Goal: Task Accomplishment & Management: Use online tool/utility

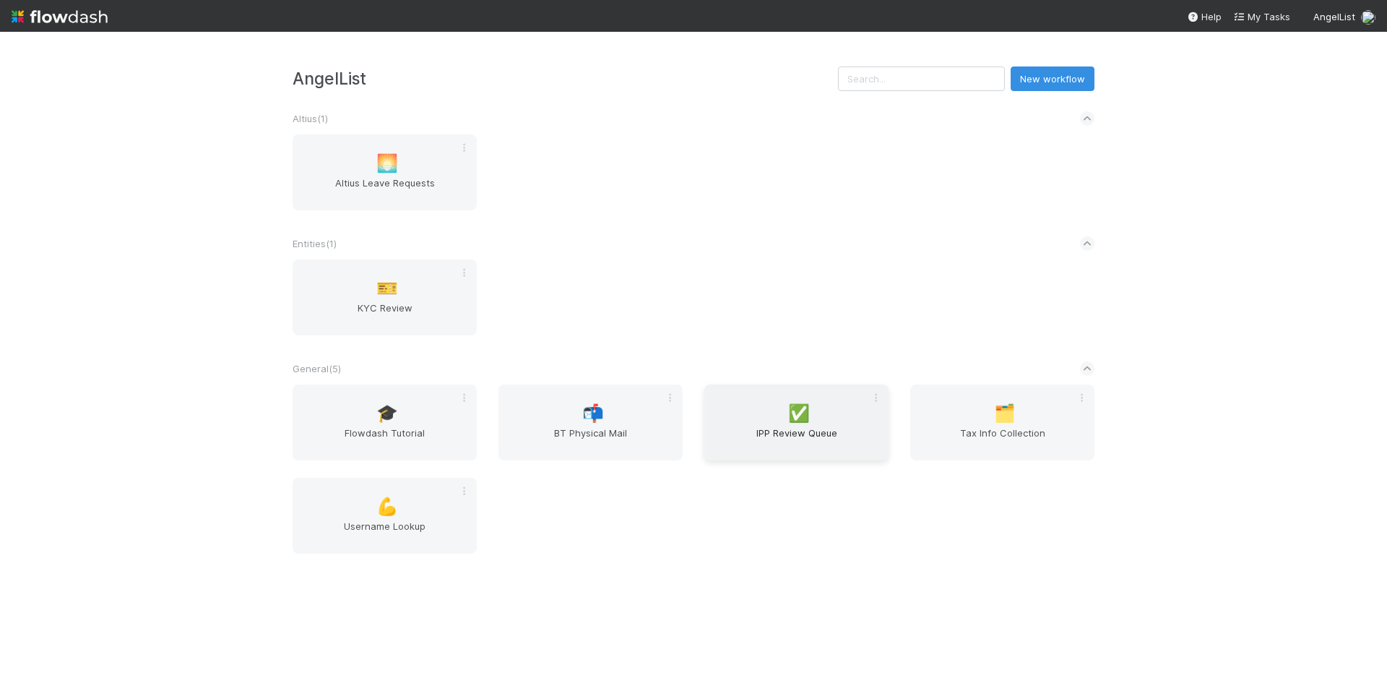
click at [811, 436] on span "IPP Review Queue" at bounding box center [796, 440] width 173 height 29
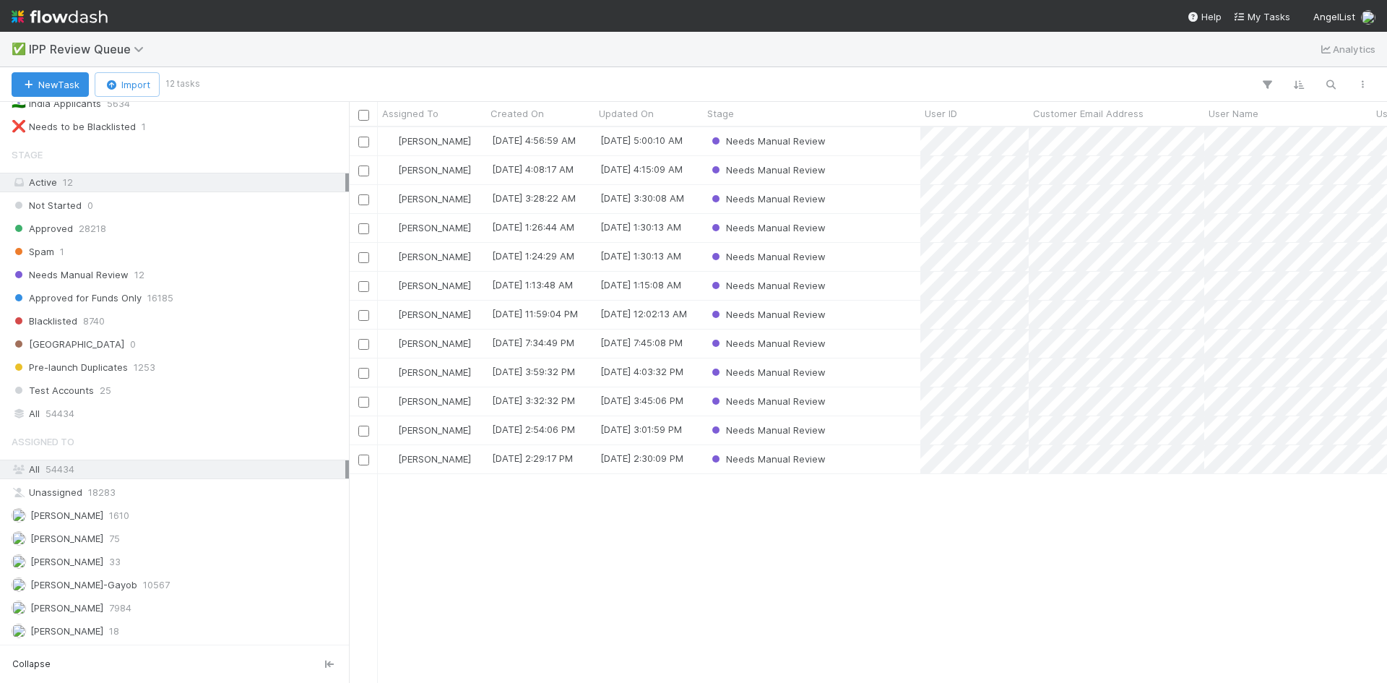
scroll to position [183, 0]
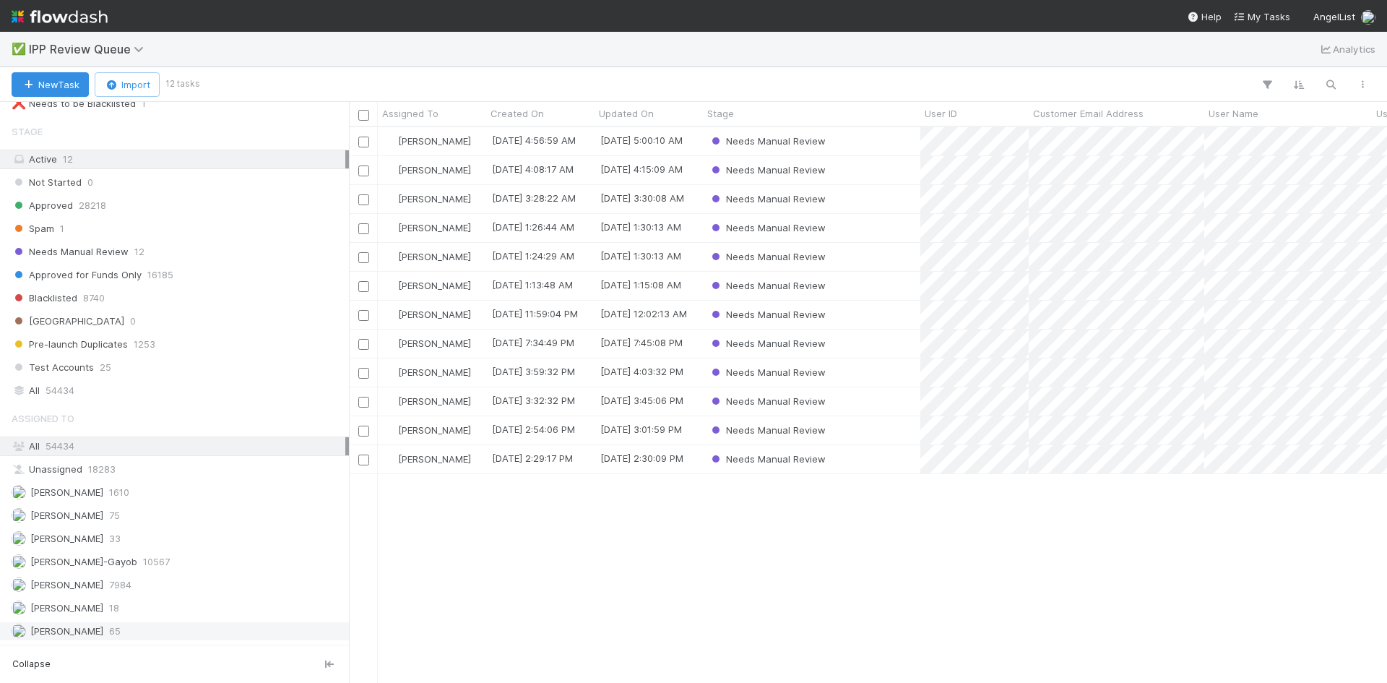
click at [131, 636] on div "William Axalan VI 65" at bounding box center [179, 631] width 334 height 18
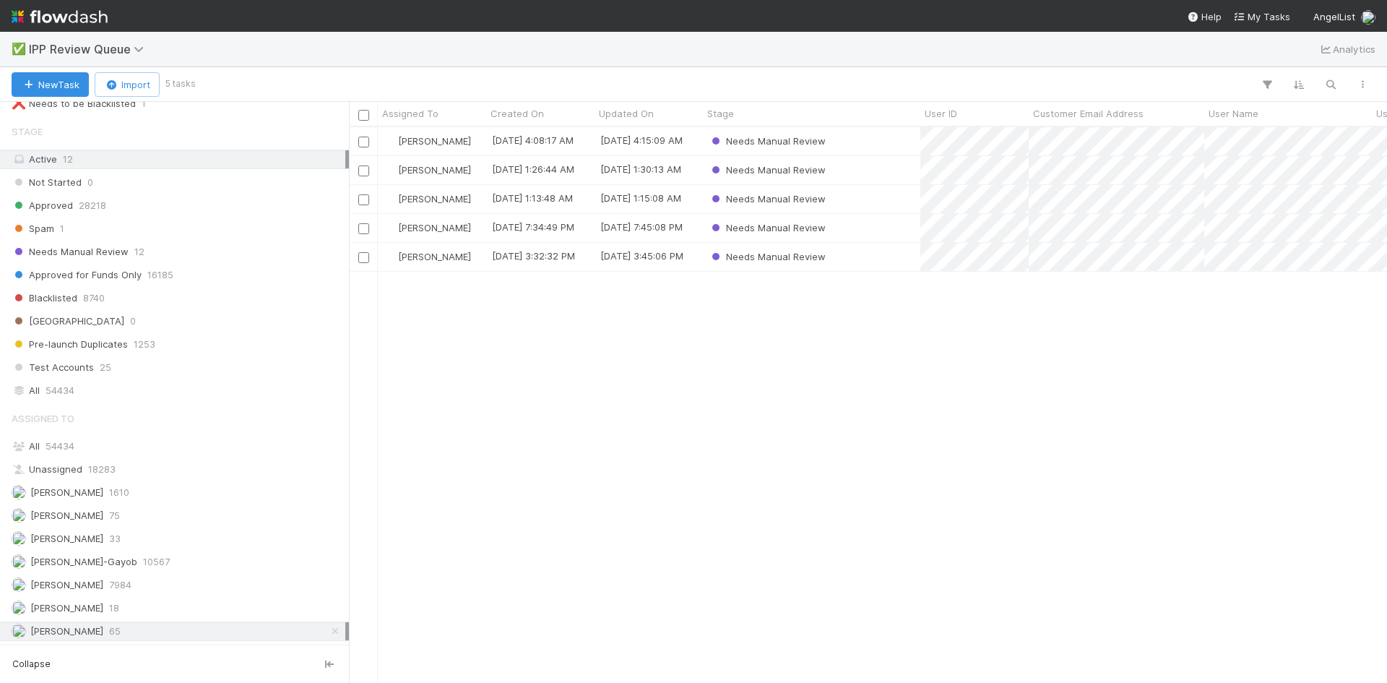
scroll to position [545, 1027]
click at [81, 228] on div "Spam 1" at bounding box center [179, 229] width 334 height 18
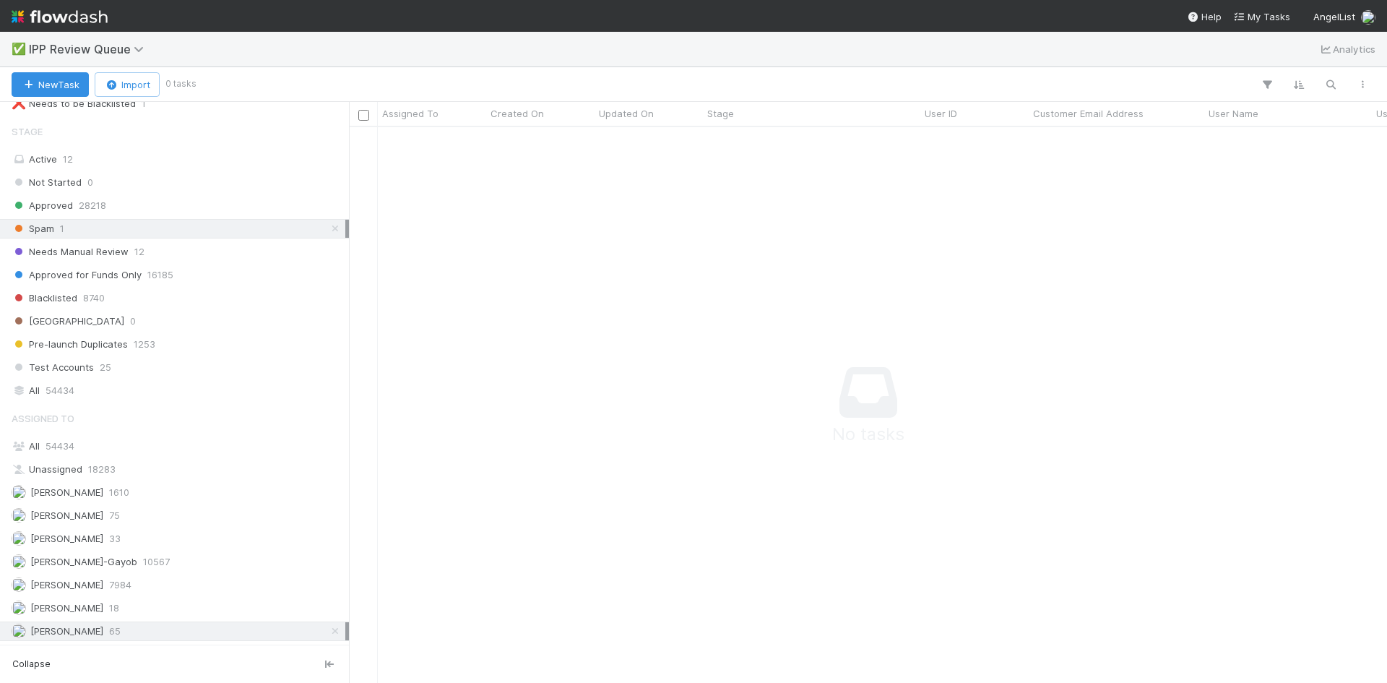
scroll to position [534, 1027]
click at [329, 632] on icon at bounding box center [335, 630] width 14 height 9
click at [166, 634] on div "William Axalan VI 65" at bounding box center [179, 631] width 334 height 18
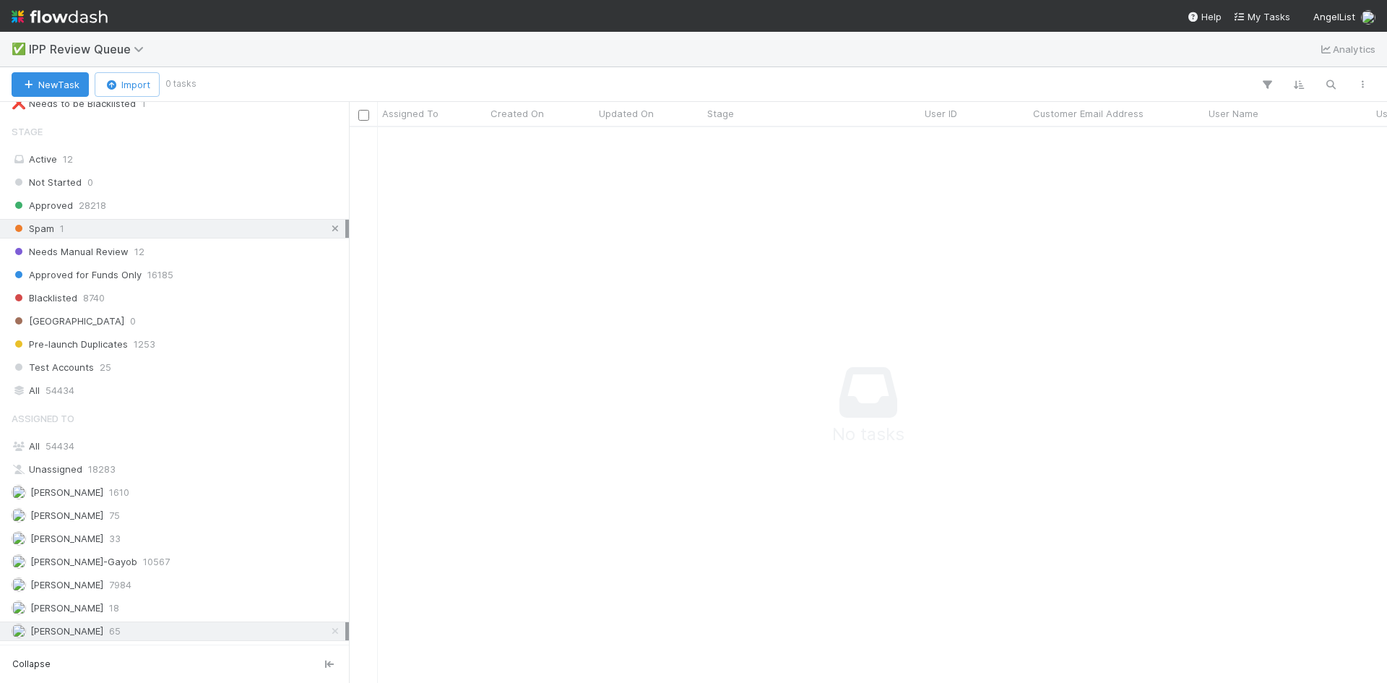
click at [328, 227] on icon at bounding box center [335, 228] width 14 height 9
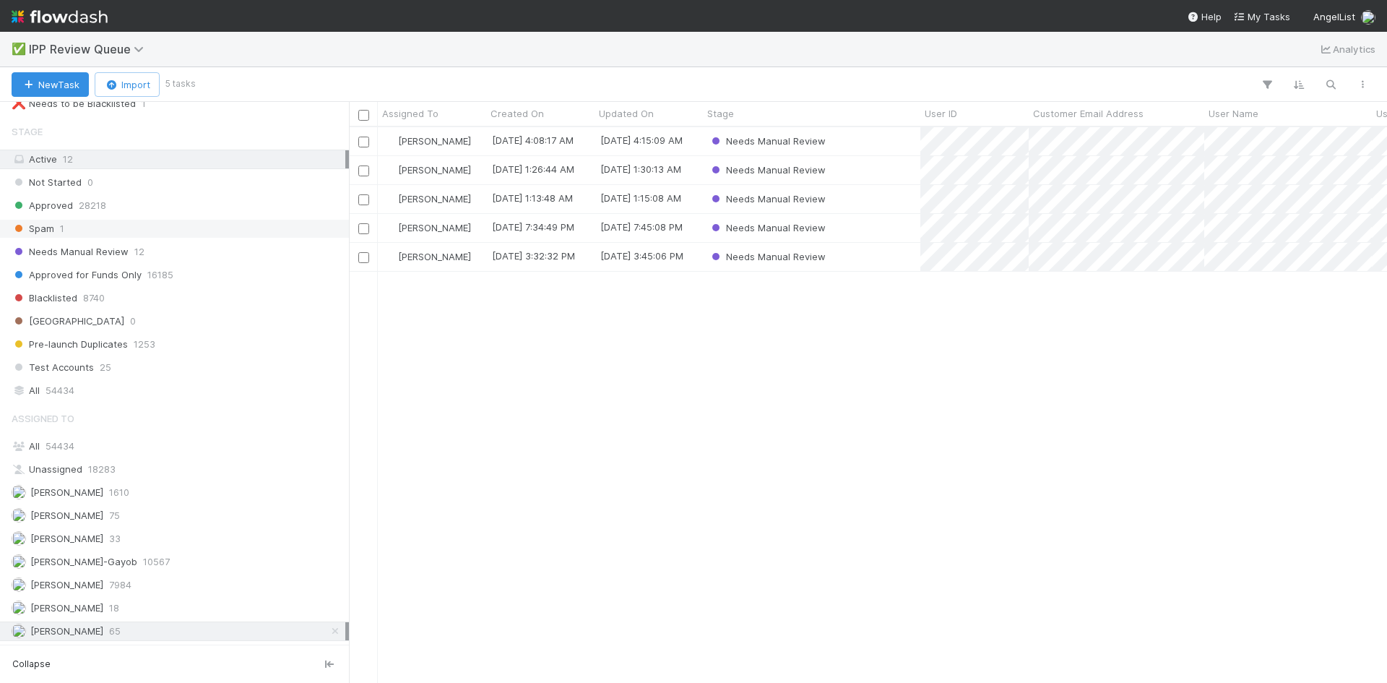
scroll to position [545, 1027]
click at [931, 420] on div "William Axalan VI 9/3/25, 4:08:17 AM 9/3/25, 4:15:09 AM Needs Manual Review Wil…" at bounding box center [868, 404] width 1038 height 555
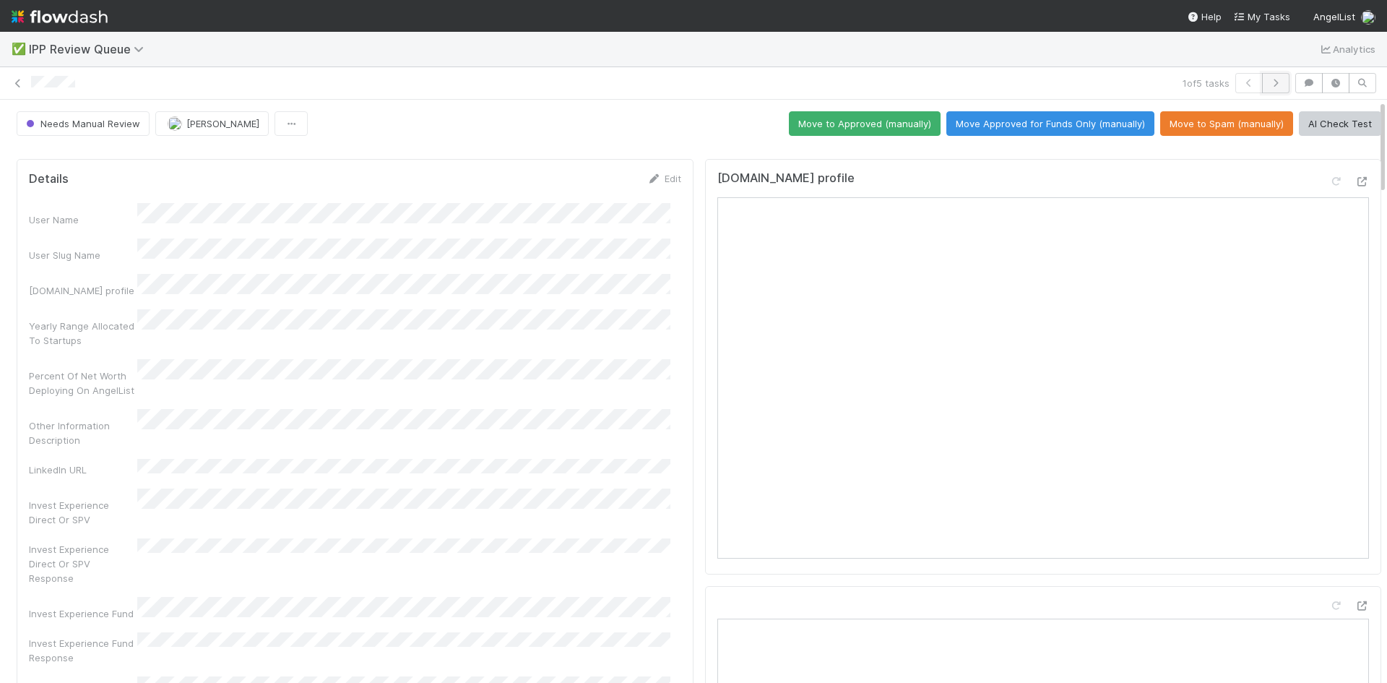
click at [1267, 77] on button "button" at bounding box center [1275, 83] width 27 height 20
click at [1058, 121] on button "Move Approved for Funds Only (manually)" at bounding box center [1050, 123] width 208 height 25
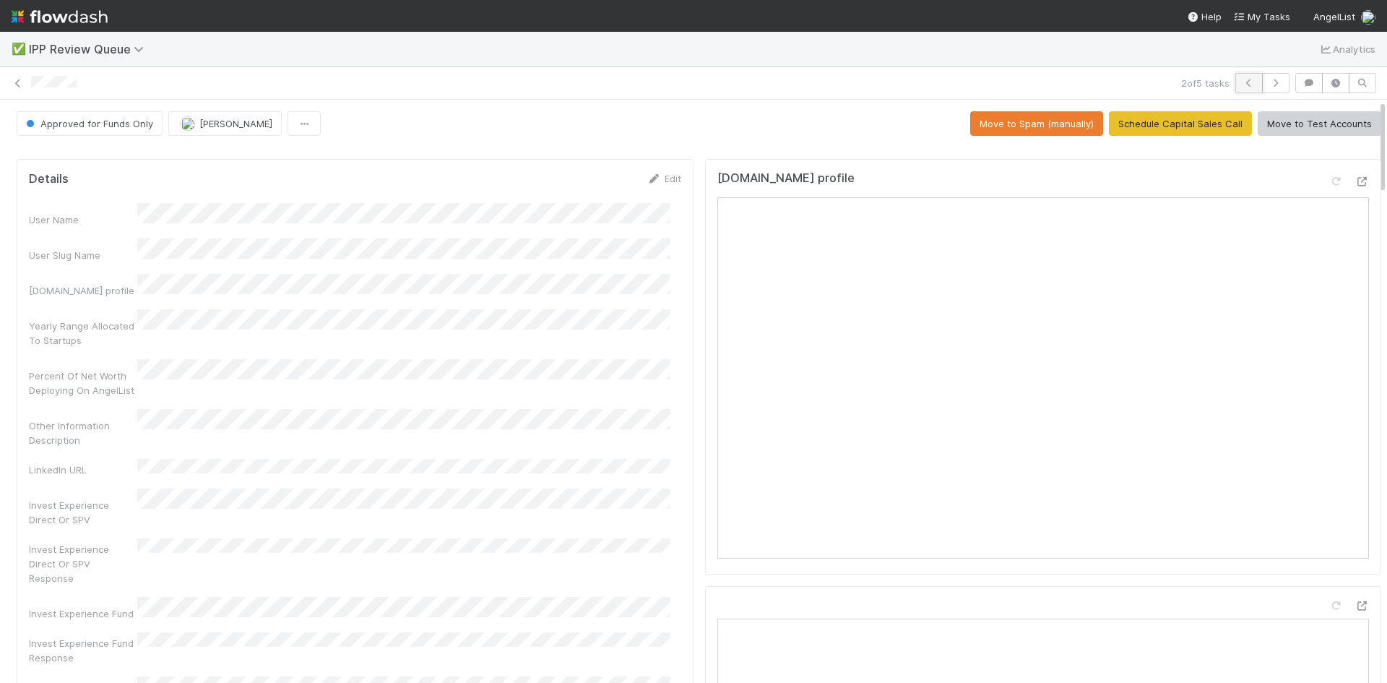
click at [1242, 84] on icon "button" at bounding box center [1249, 83] width 14 height 9
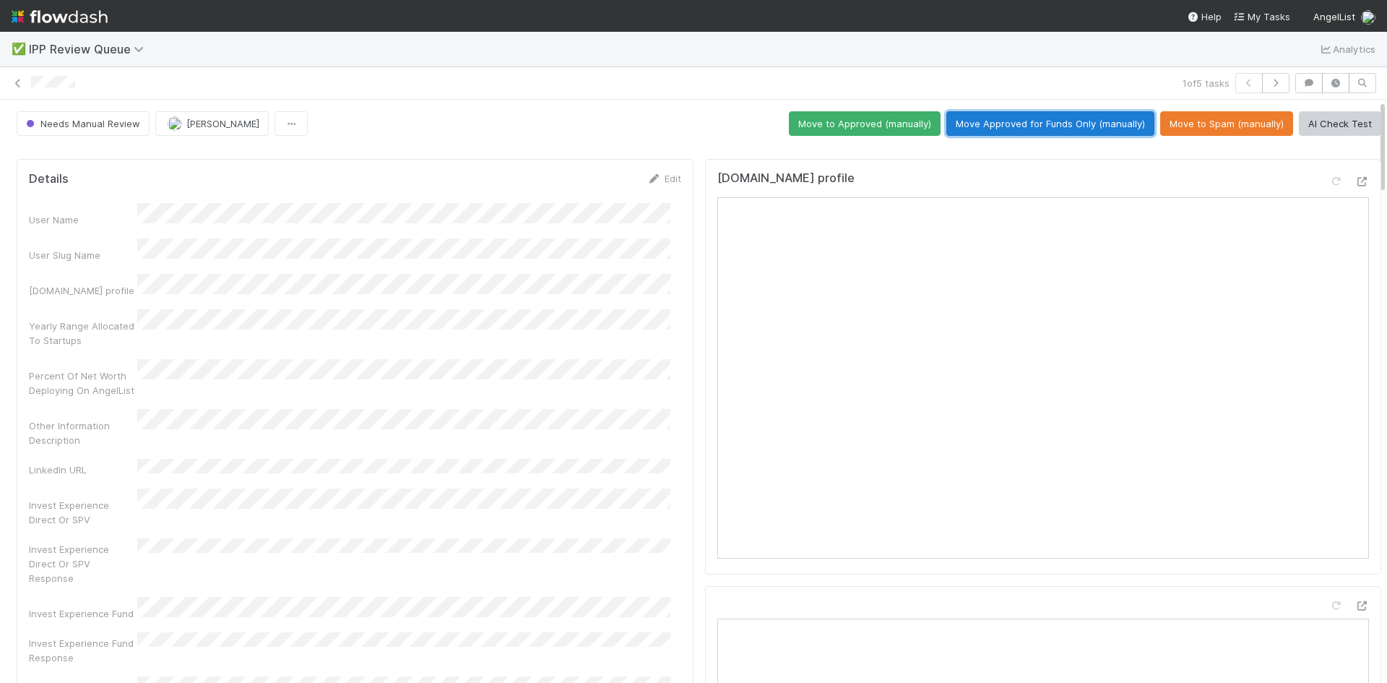
click at [1010, 122] on button "Move Approved for Funds Only (manually)" at bounding box center [1050, 123] width 208 height 25
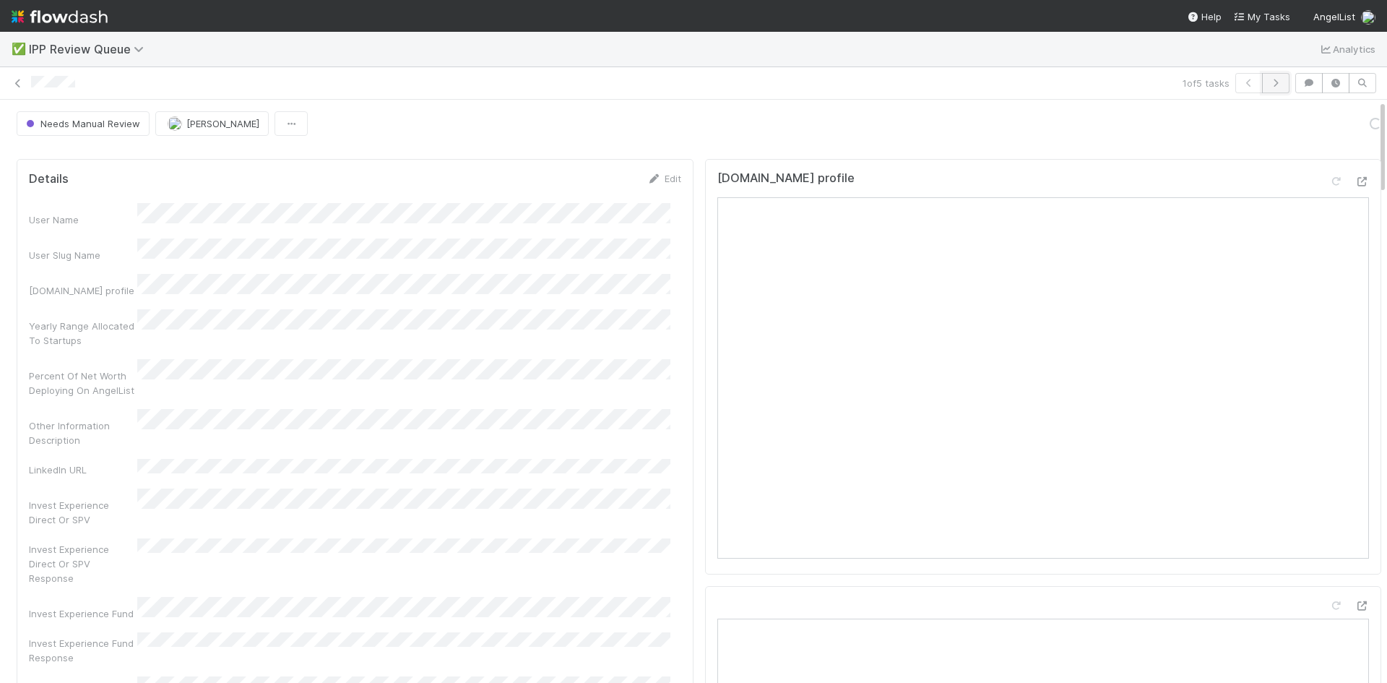
click at [1269, 85] on icon "button" at bounding box center [1276, 83] width 14 height 9
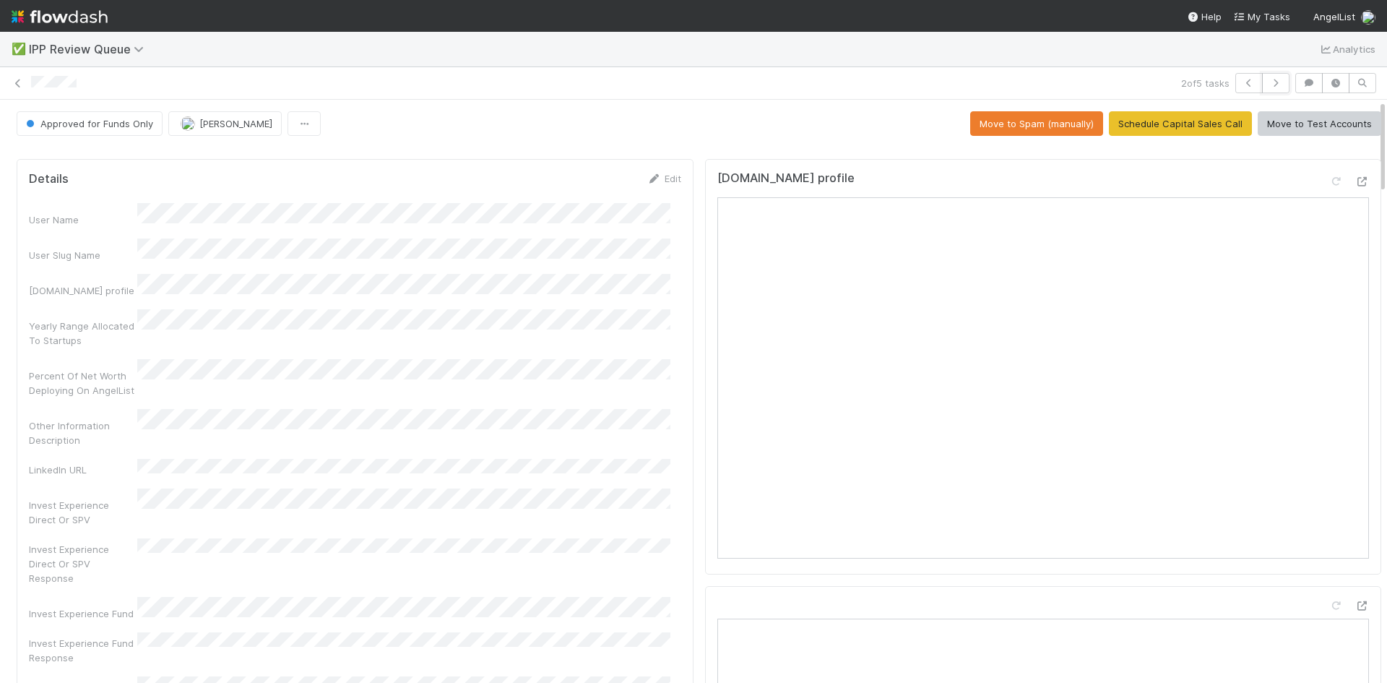
click at [1269, 85] on icon "button" at bounding box center [1276, 83] width 14 height 9
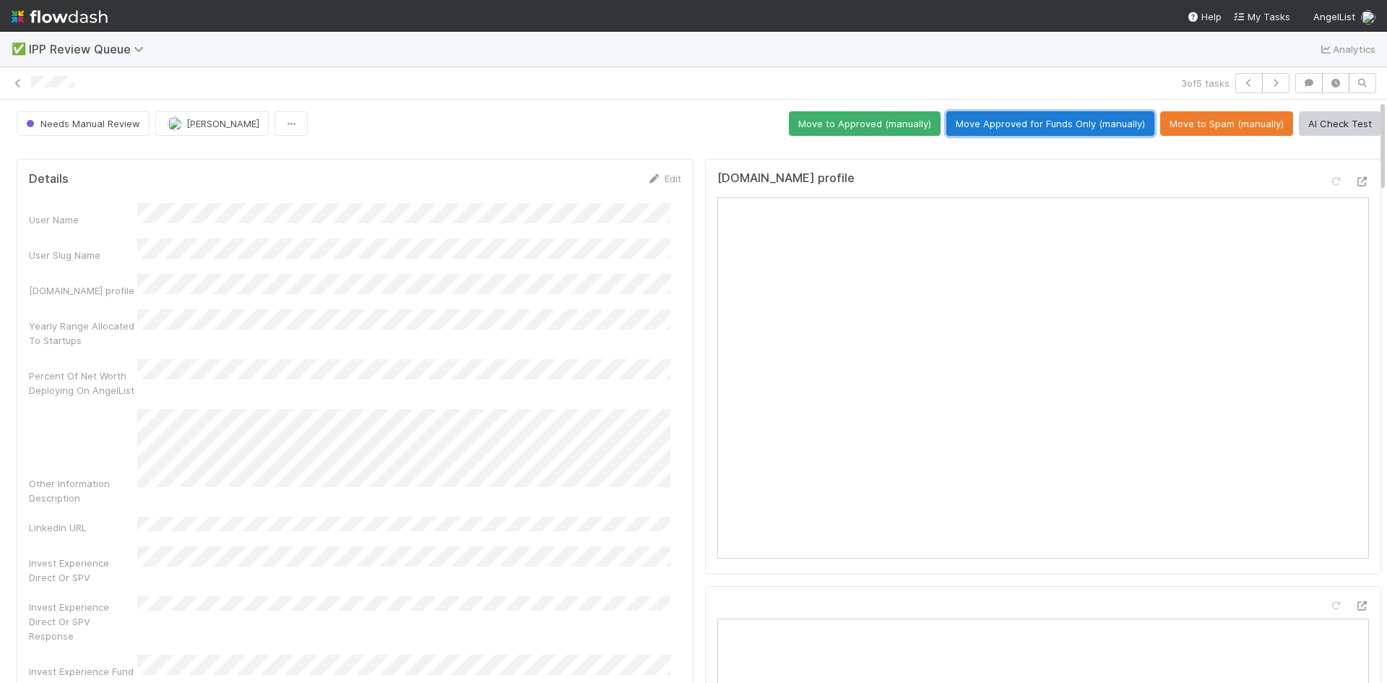
click at [1038, 124] on button "Move Approved for Funds Only (manually)" at bounding box center [1050, 123] width 208 height 25
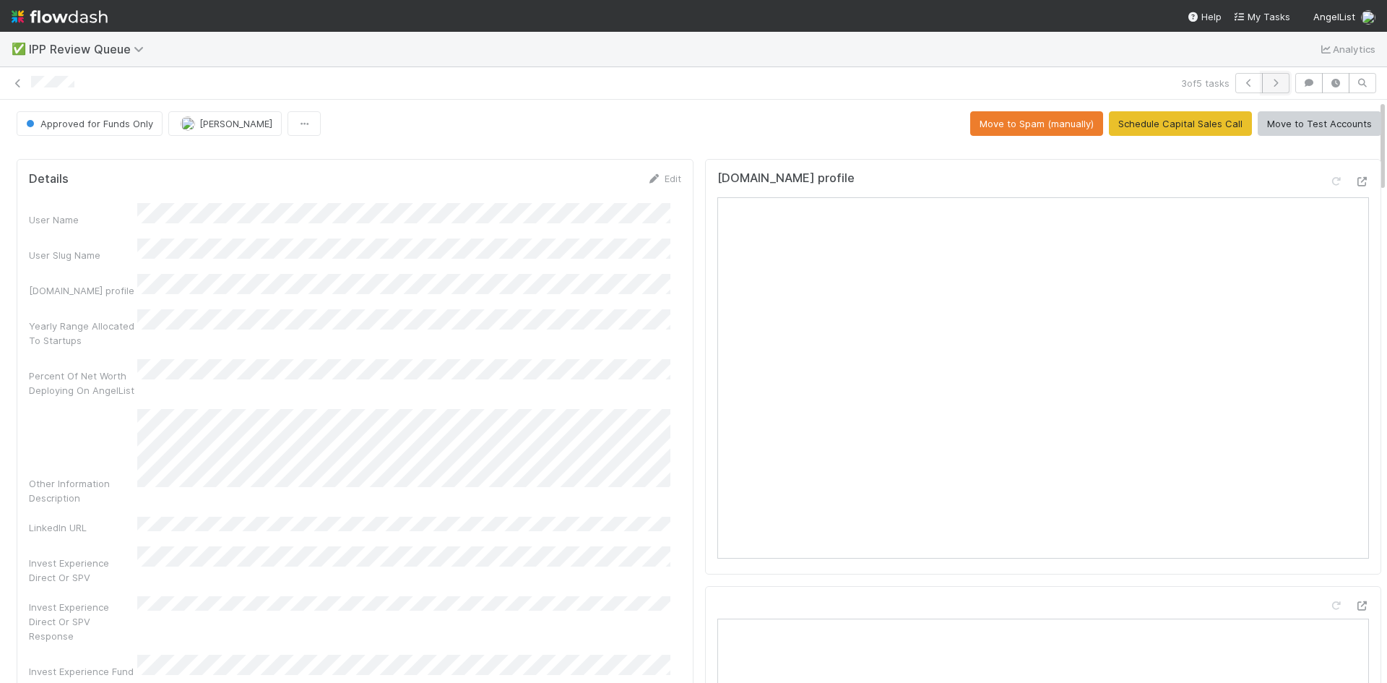
click at [1272, 82] on icon "button" at bounding box center [1276, 83] width 14 height 9
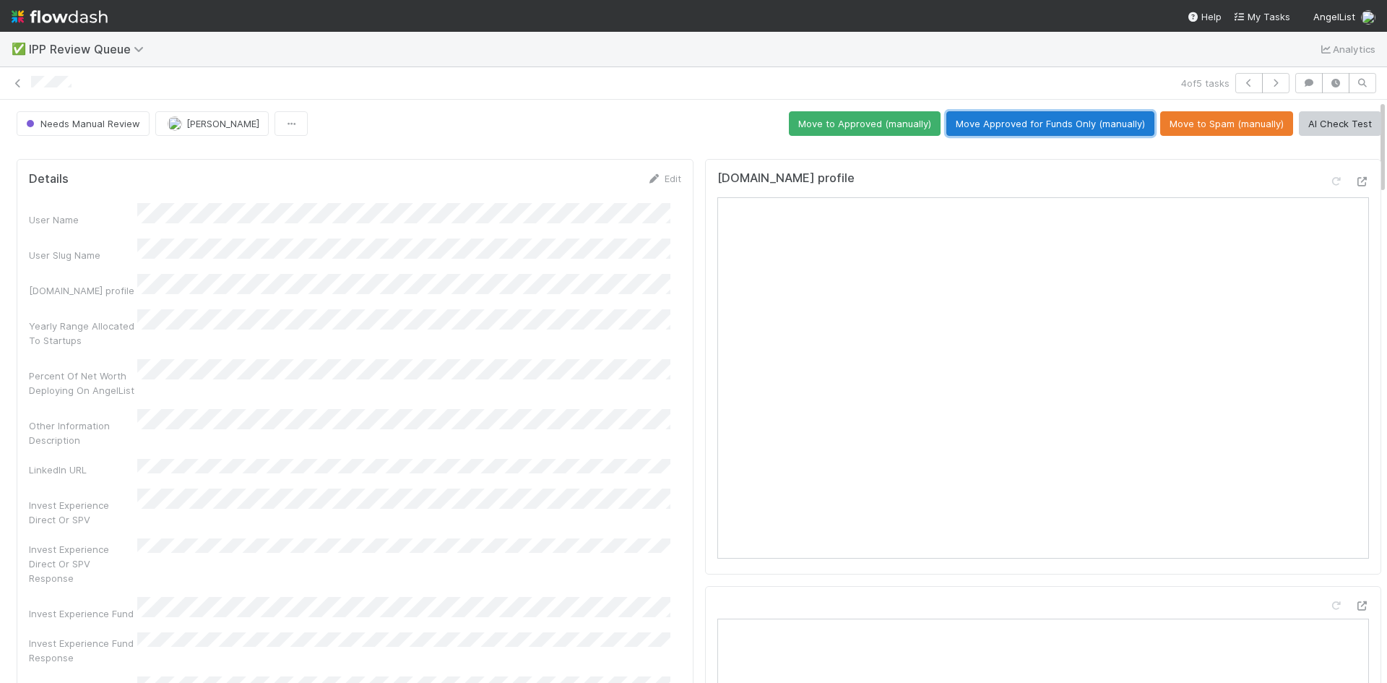
click at [1056, 124] on button "Move Approved for Funds Only (manually)" at bounding box center [1050, 123] width 208 height 25
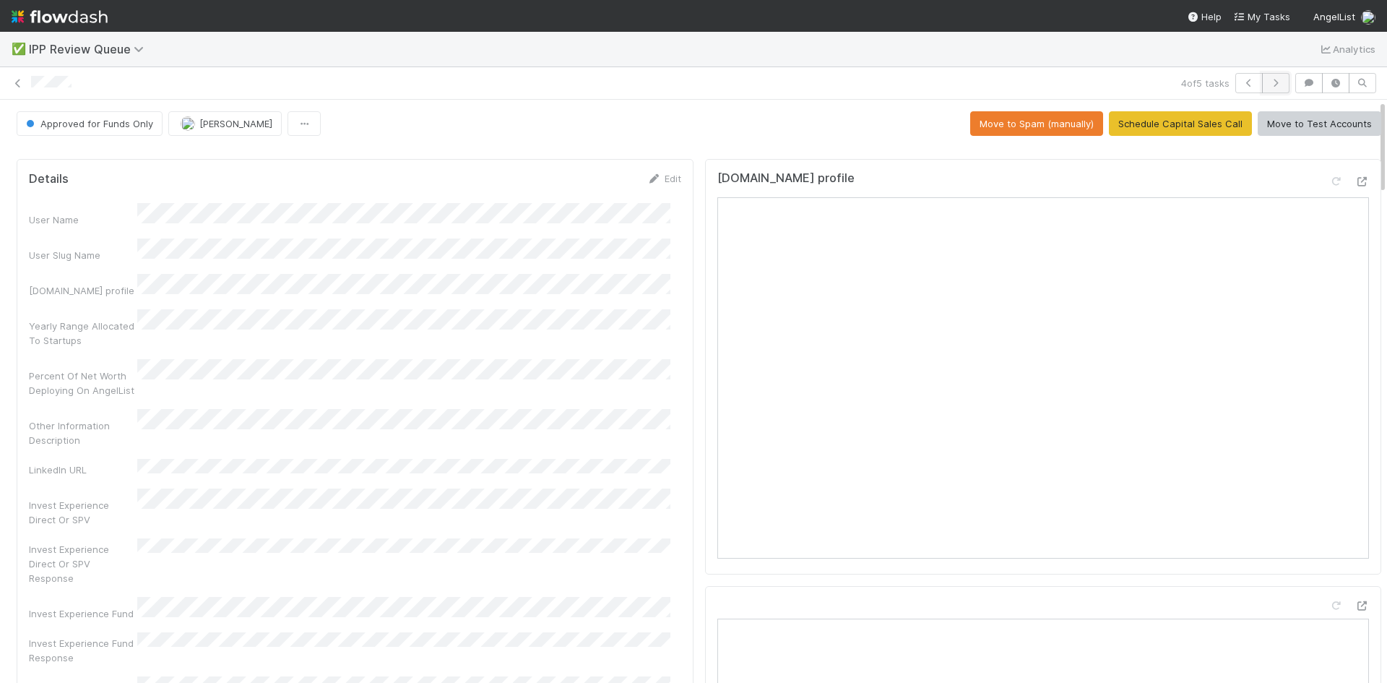
click at [1269, 82] on icon "button" at bounding box center [1276, 83] width 14 height 9
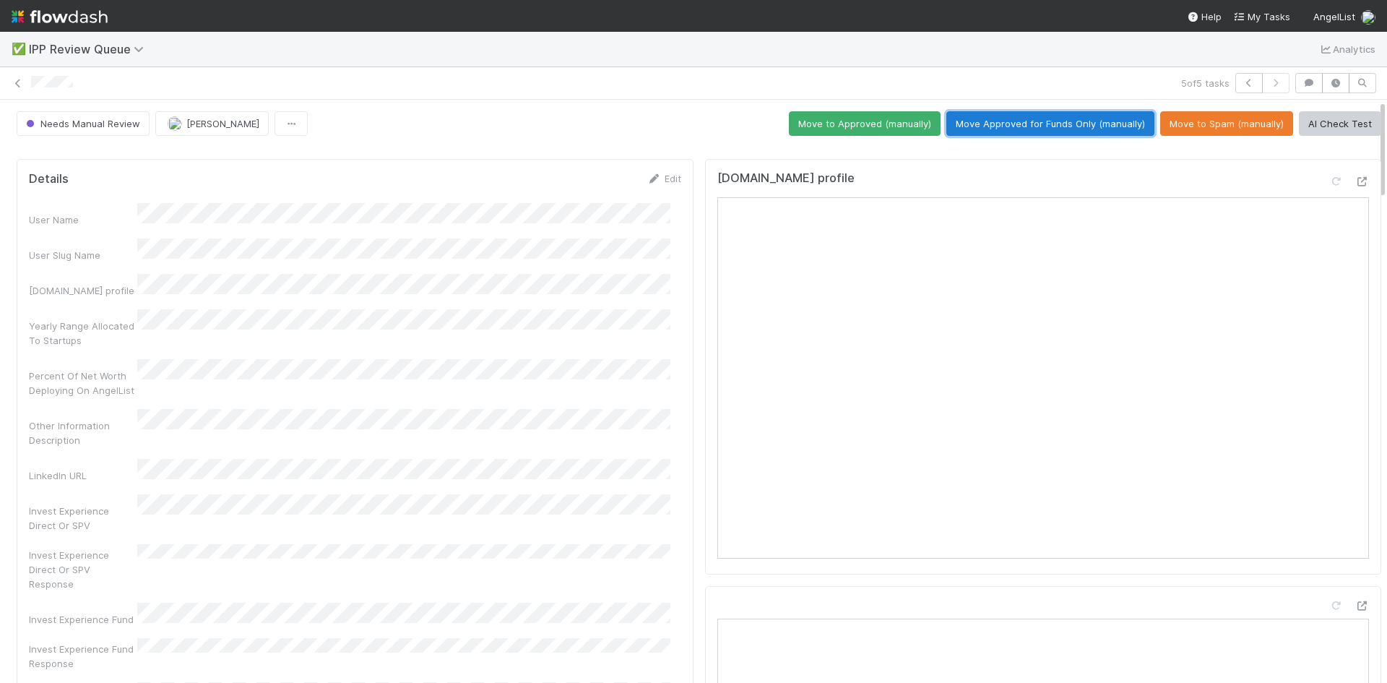
click at [1011, 126] on button "Move Approved for Funds Only (manually)" at bounding box center [1050, 123] width 208 height 25
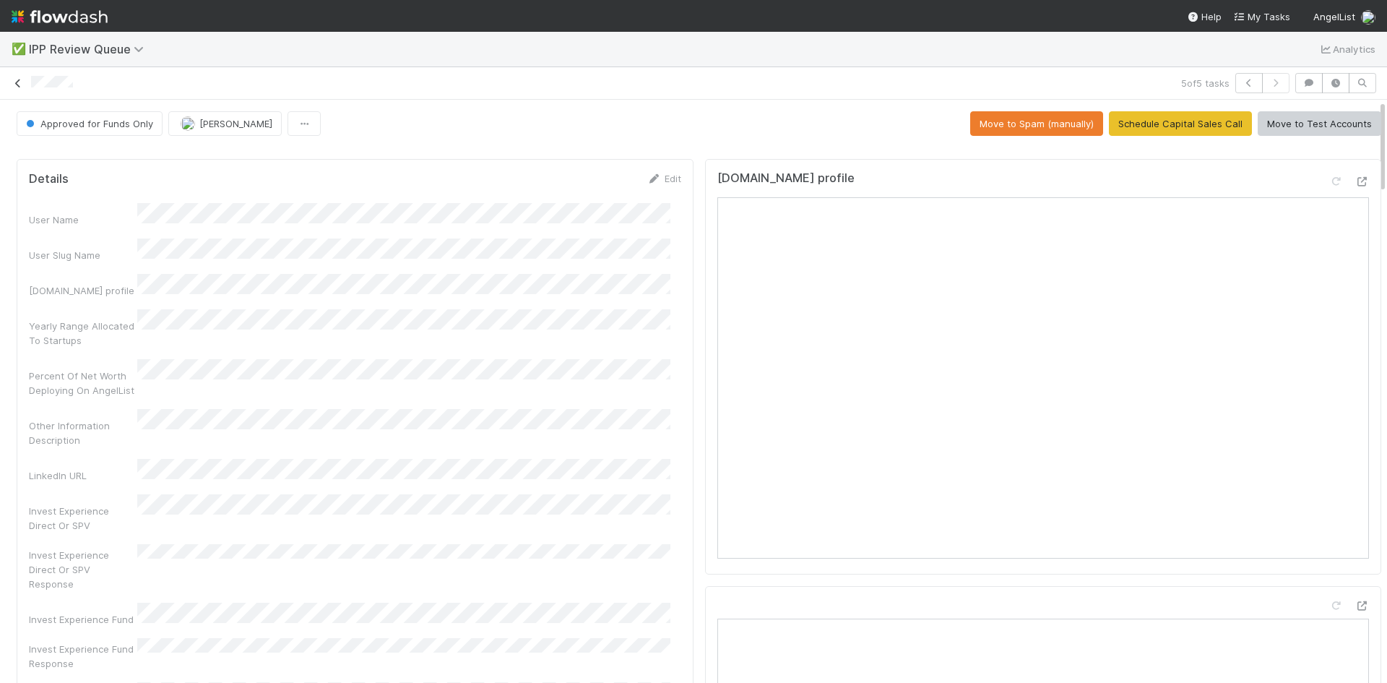
click at [20, 82] on icon at bounding box center [18, 83] width 14 height 9
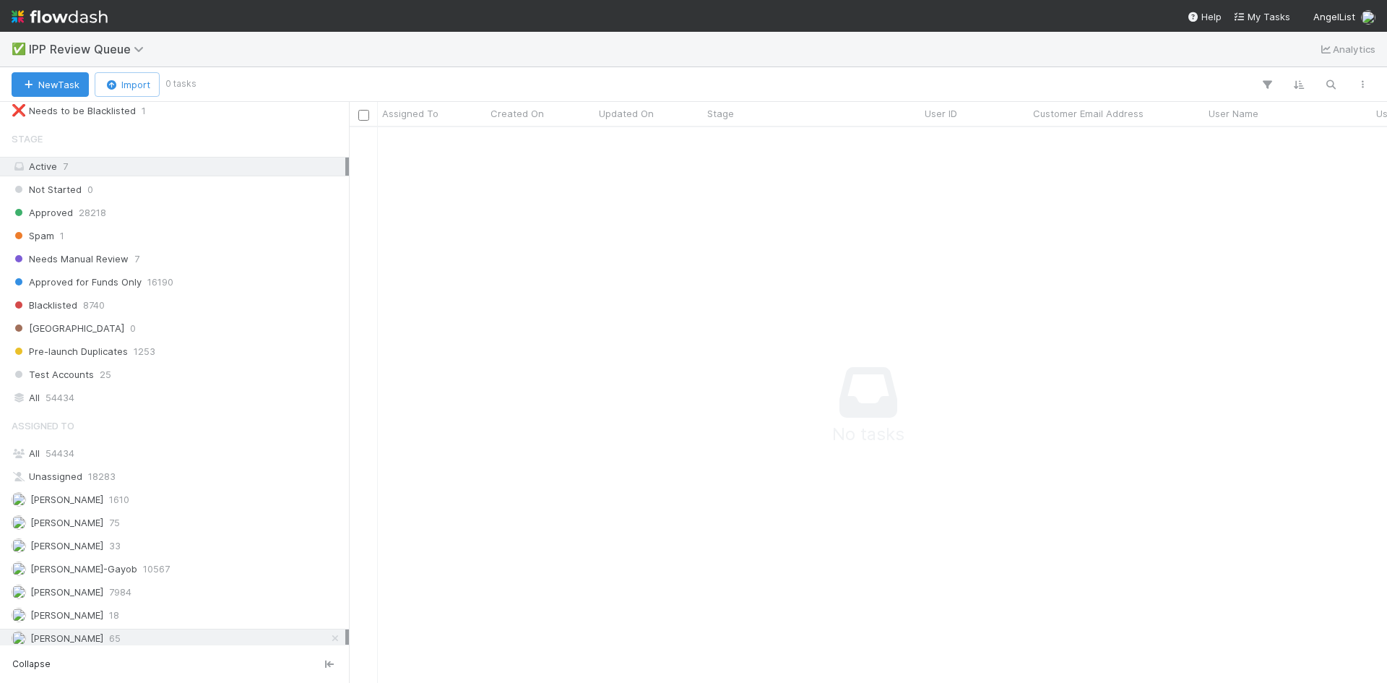
scroll to position [183, 0]
click at [171, 540] on div "Karen Jane Salcedo 33" at bounding box center [179, 539] width 334 height 18
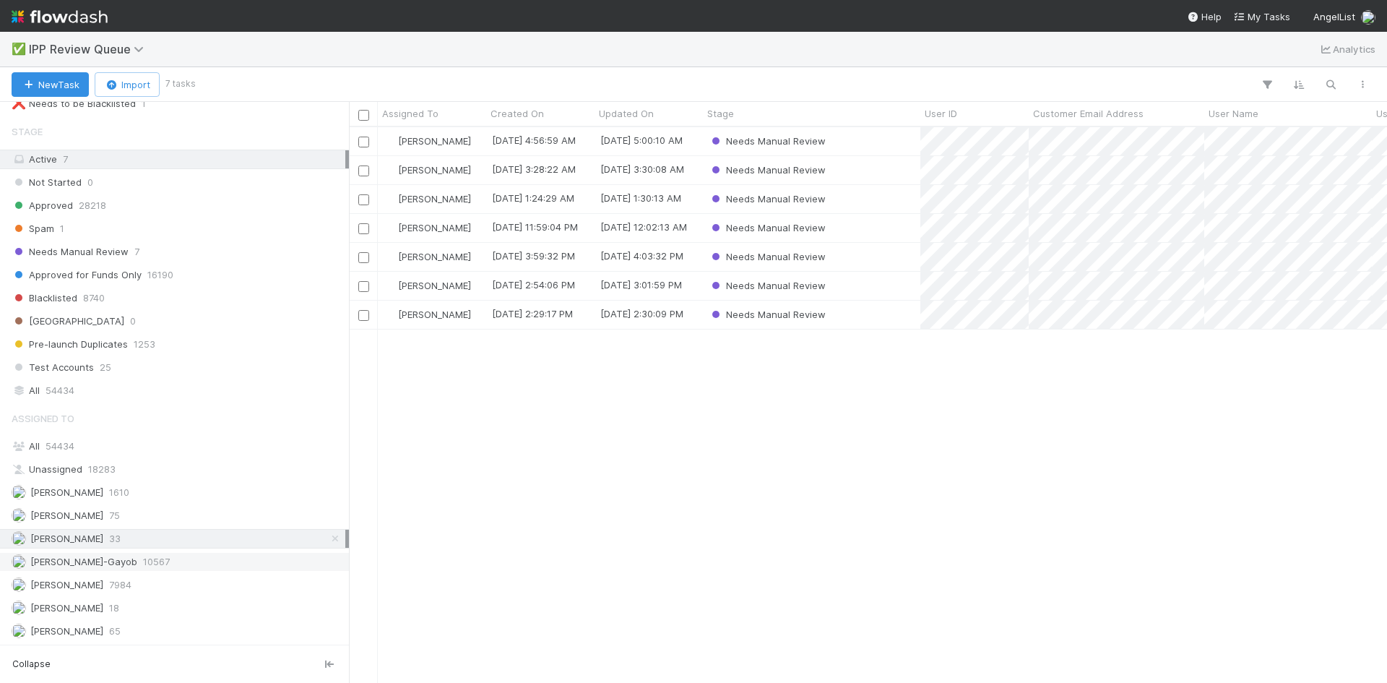
scroll to position [545, 1027]
click at [129, 41] on span "IPP Review Queue" at bounding box center [96, 48] width 134 height 17
click at [129, 43] on span "IPP Review Queue" at bounding box center [90, 49] width 122 height 14
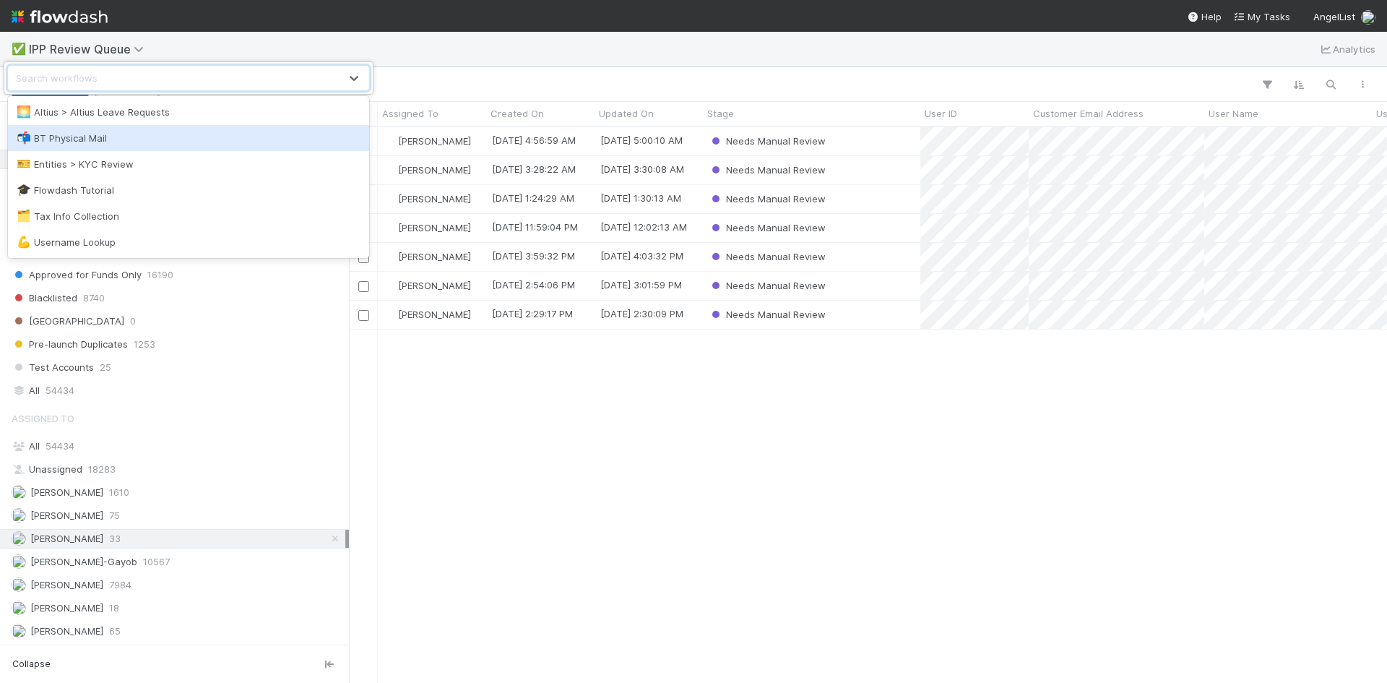
click at [102, 137] on div "📬 BT Physical Mail" at bounding box center [189, 138] width 344 height 14
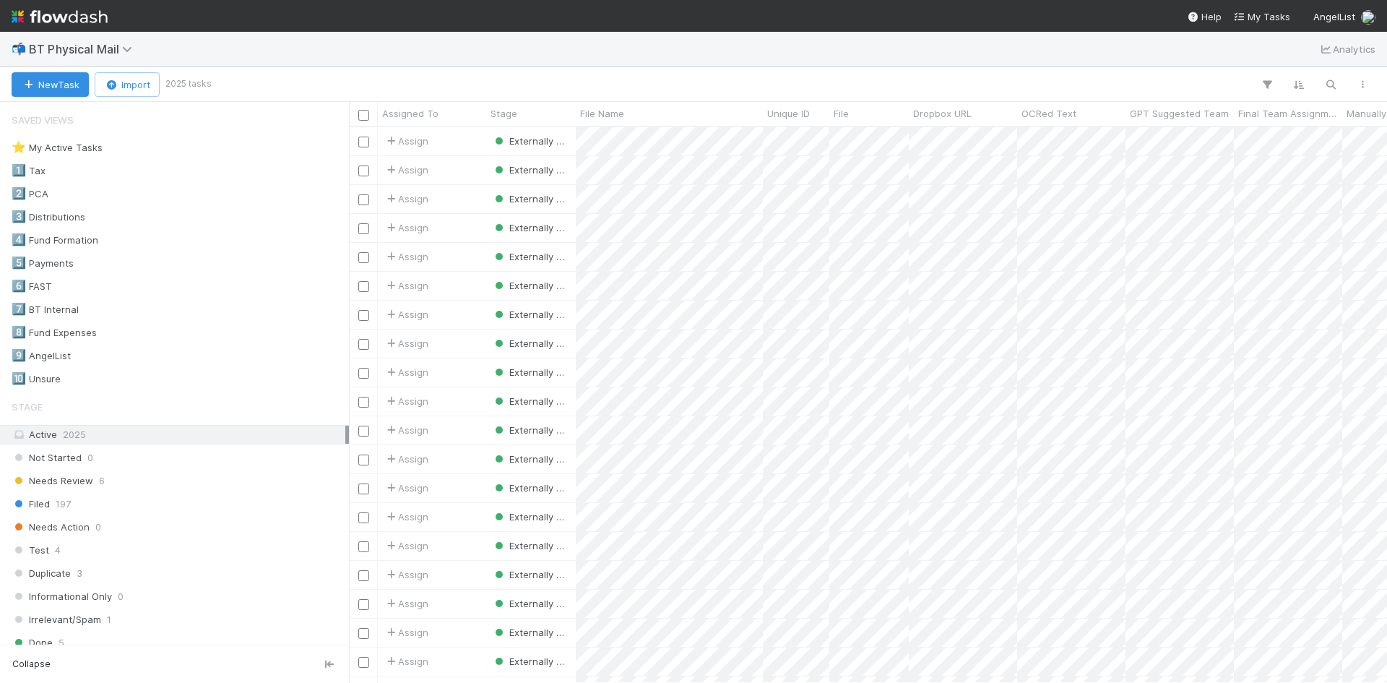
scroll to position [545, 1027]
click at [107, 479] on div "Needs Review 6" at bounding box center [179, 481] width 334 height 18
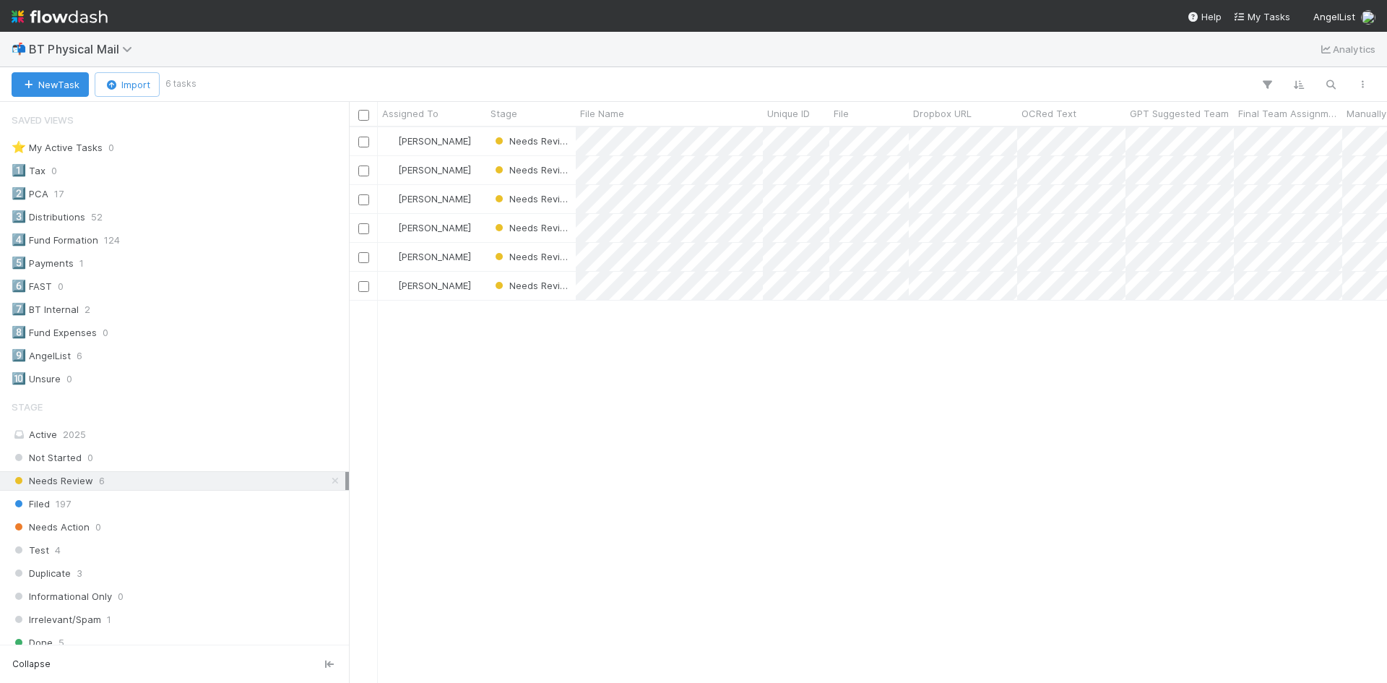
scroll to position [545, 1027]
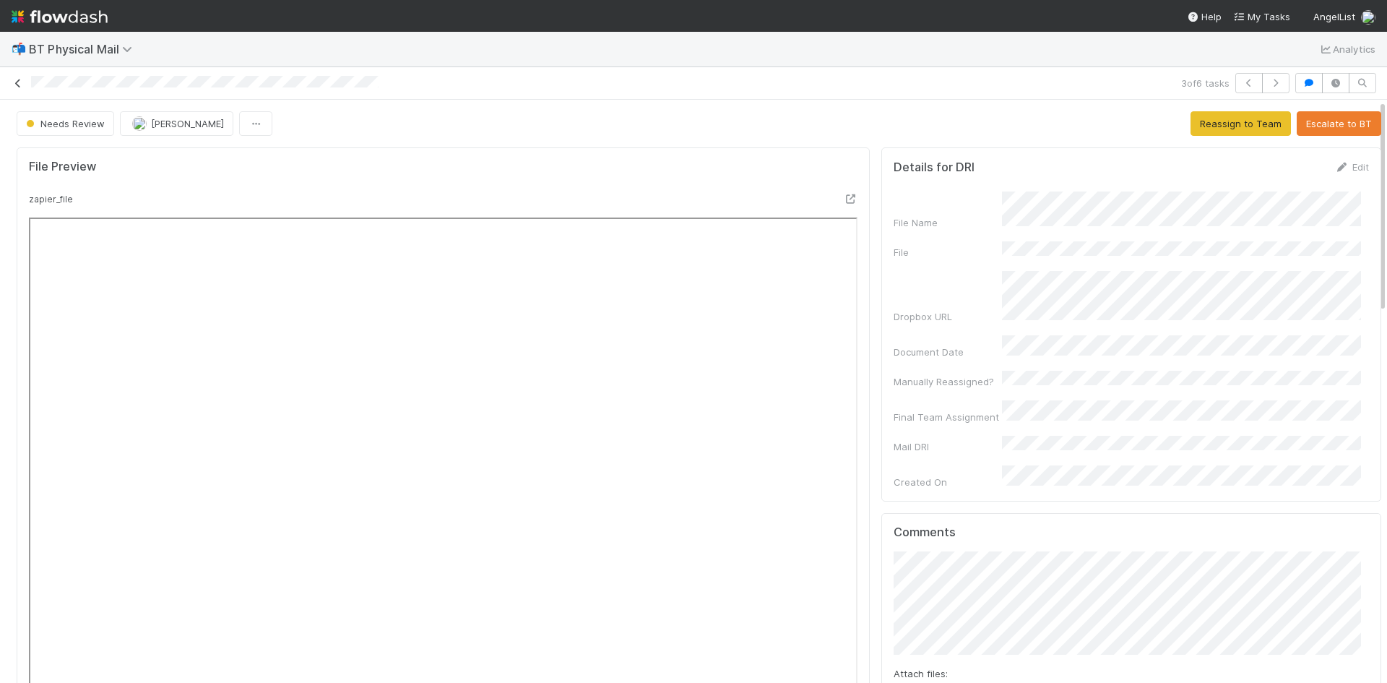
click at [17, 85] on icon at bounding box center [18, 83] width 14 height 9
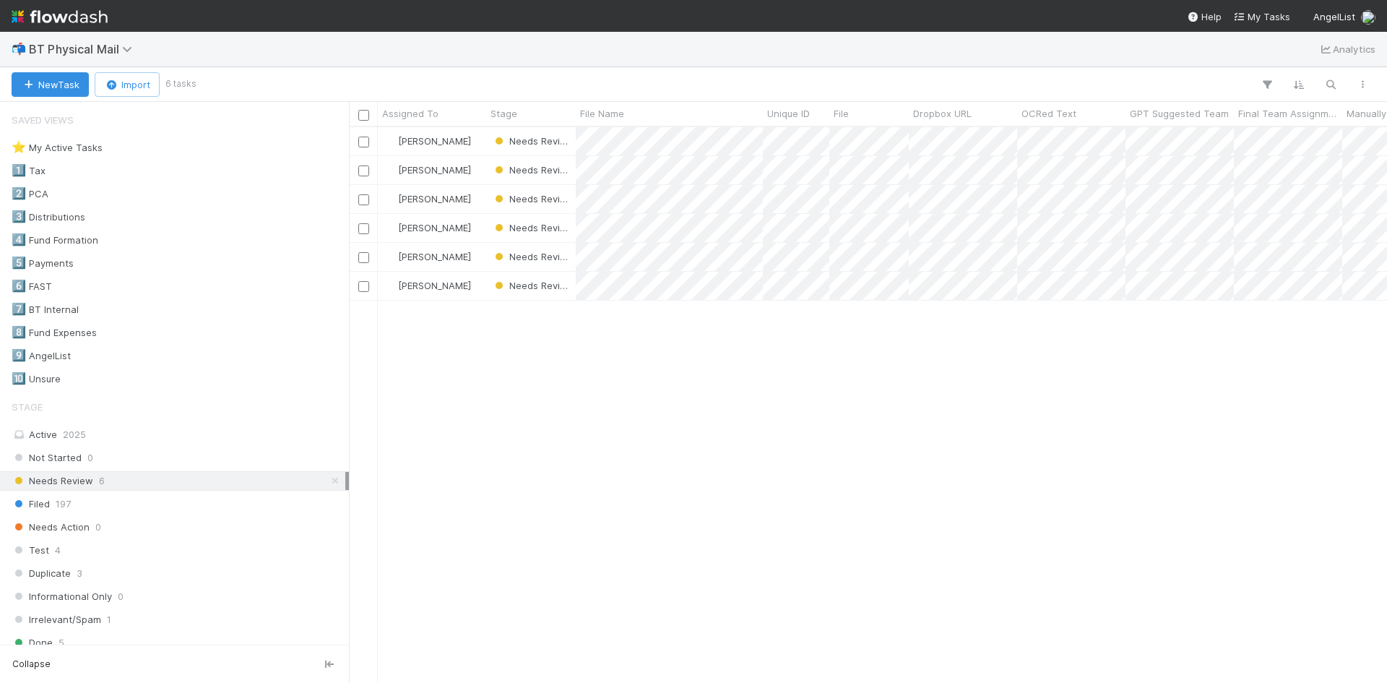
scroll to position [545, 1027]
click at [138, 532] on div "Needs Action 0" at bounding box center [179, 527] width 334 height 18
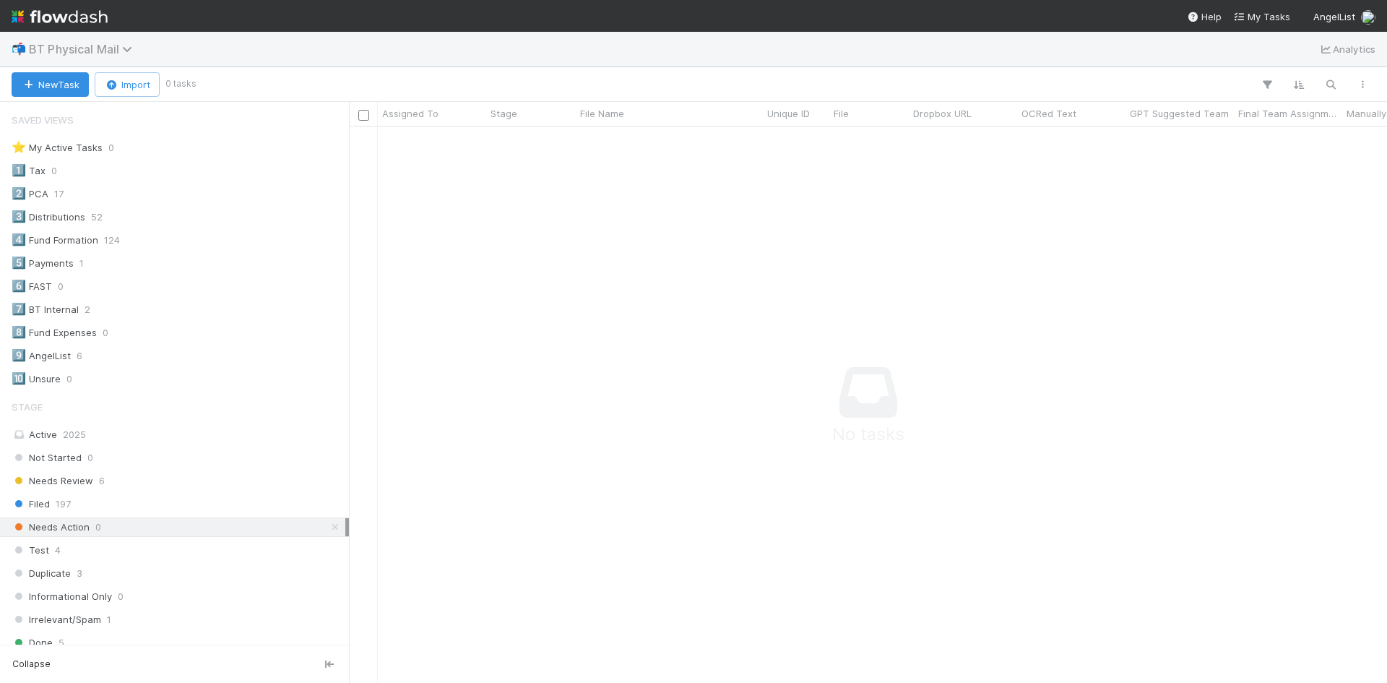
click at [123, 46] on icon at bounding box center [129, 49] width 14 height 12
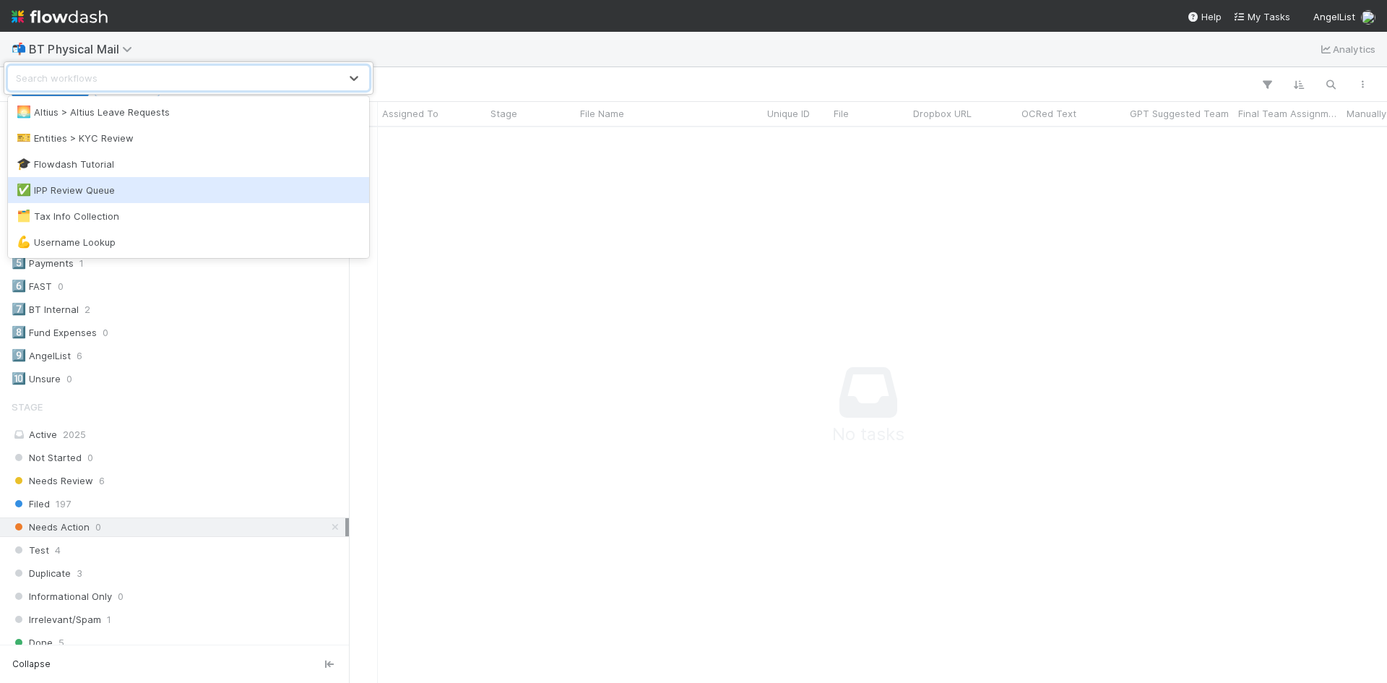
click at [109, 193] on div "✅ IPP Review Queue" at bounding box center [189, 190] width 344 height 14
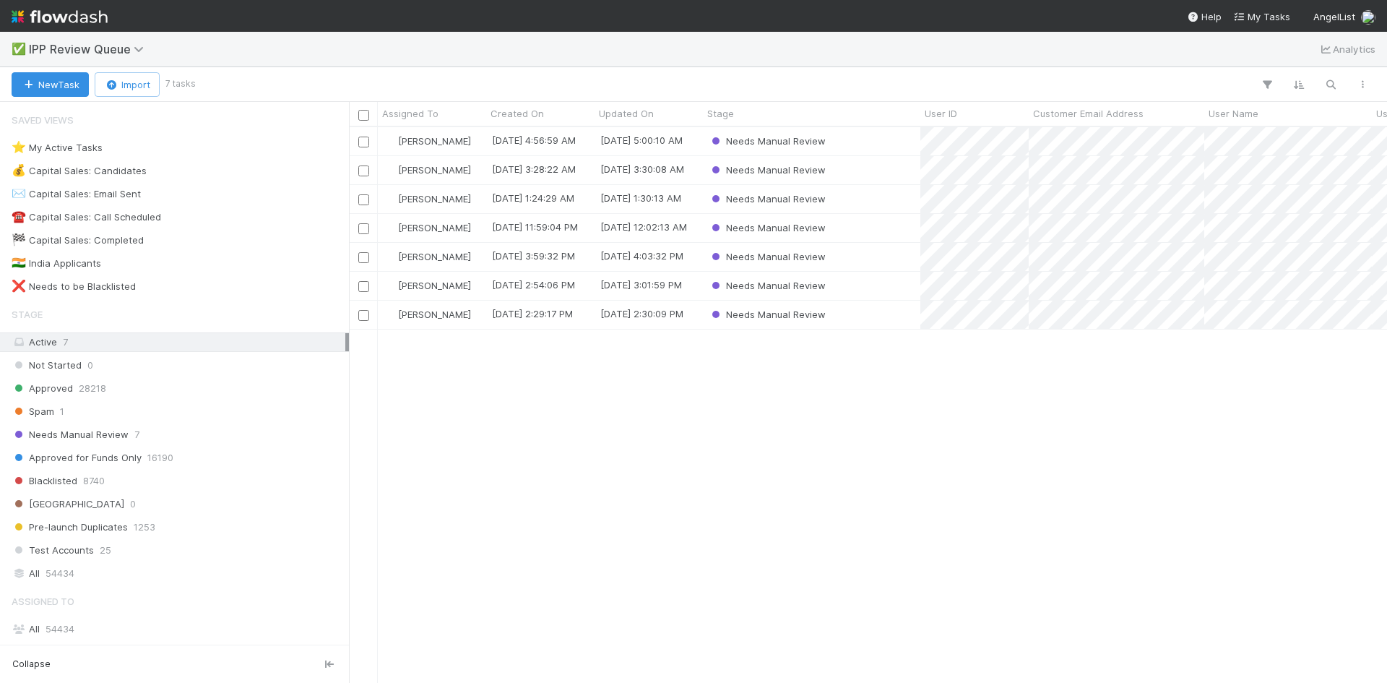
scroll to position [545, 1027]
click at [597, 422] on div "Karen Jane Salcedo 9/3/25, 4:56:59 AM 9/3/25, 5:00:10 AM Needs Manual Review Ka…" at bounding box center [868, 404] width 1038 height 555
click at [81, 415] on div "Spam 1" at bounding box center [179, 411] width 334 height 18
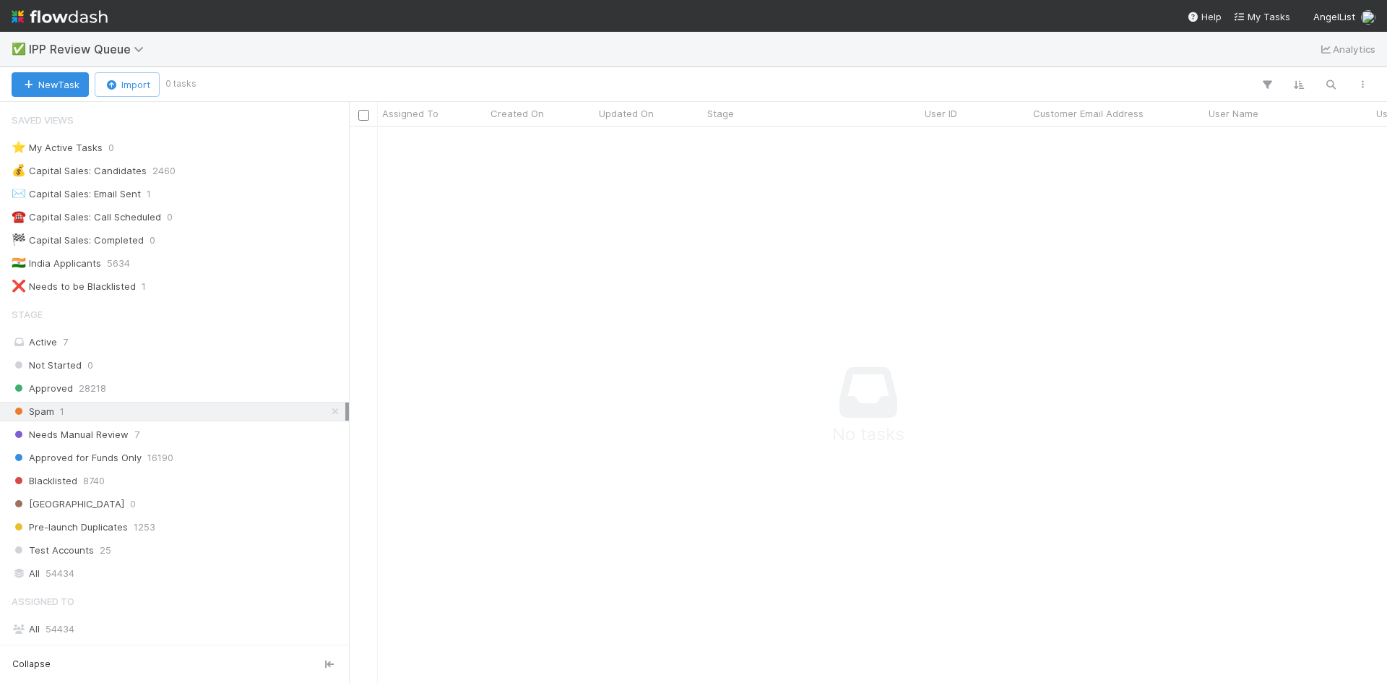
scroll to position [534, 1027]
click at [144, 439] on div "Needs Manual Review 7" at bounding box center [179, 435] width 334 height 18
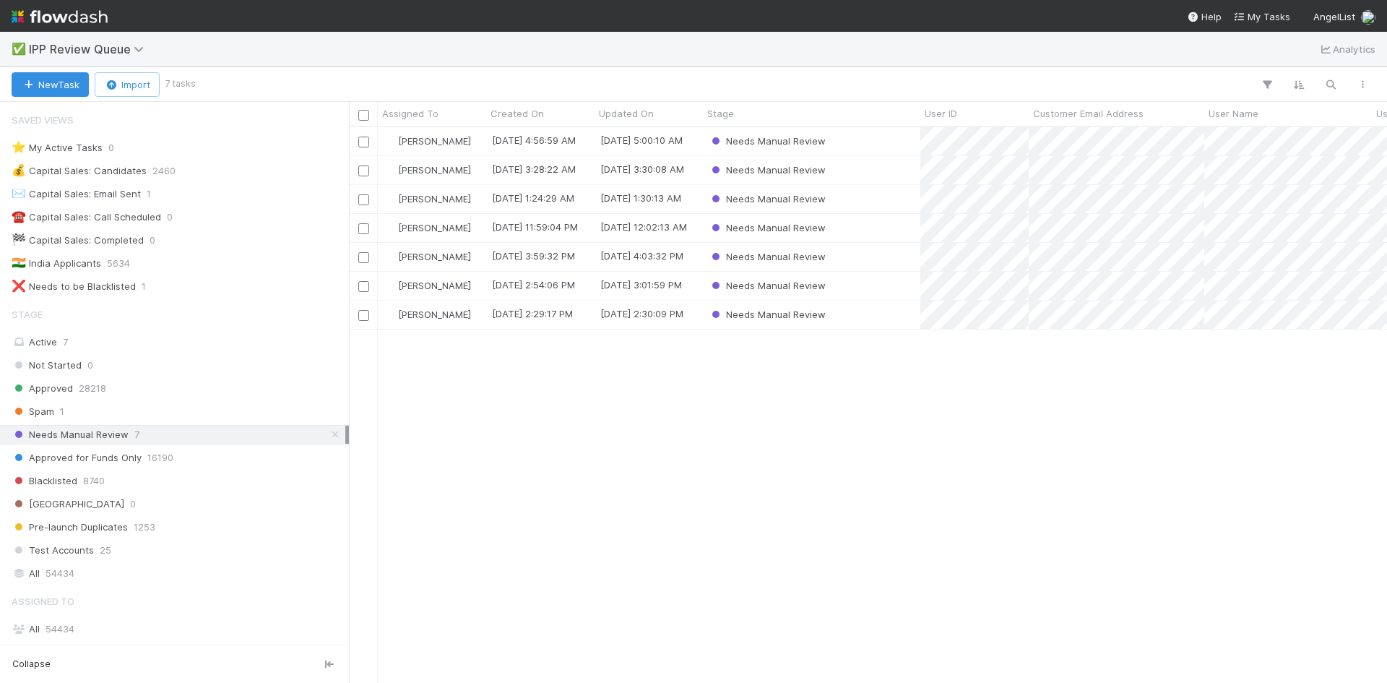
scroll to position [545, 1027]
click at [136, 410] on div "Spam 1" at bounding box center [179, 411] width 334 height 18
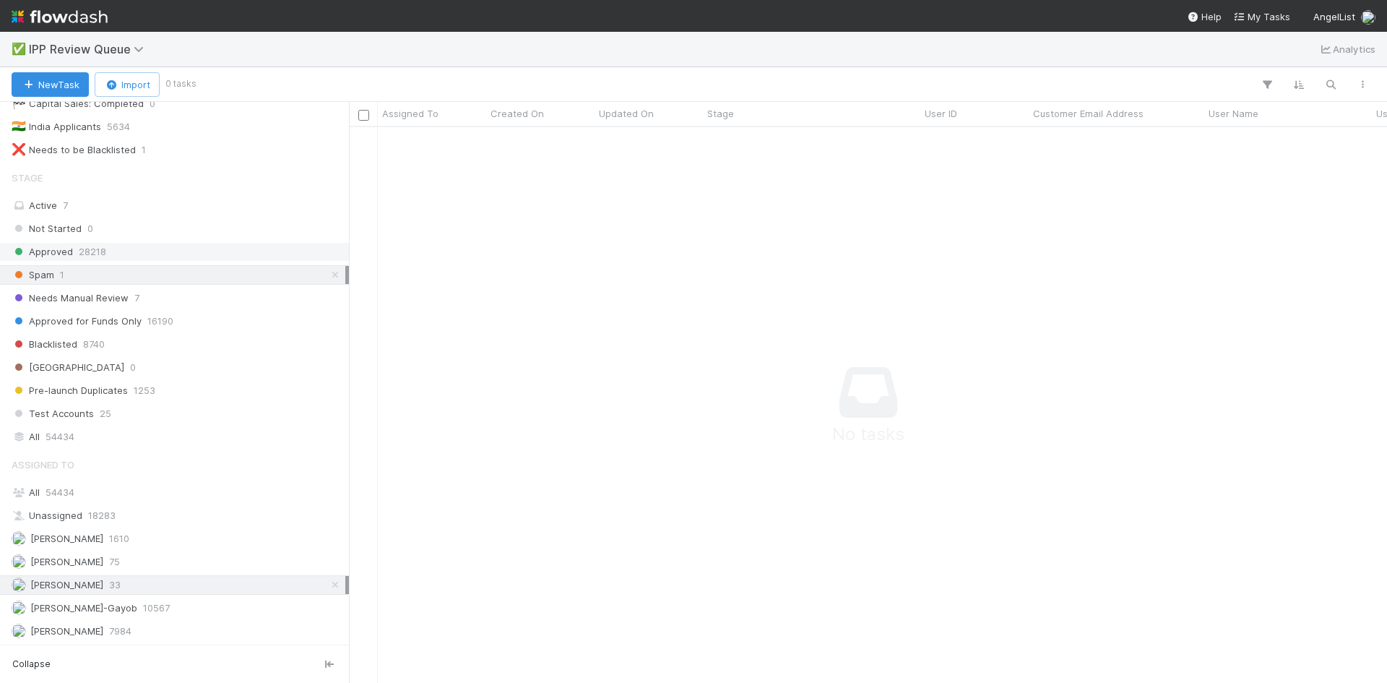
scroll to position [144, 0]
